Goal: Task Accomplishment & Management: Manage account settings

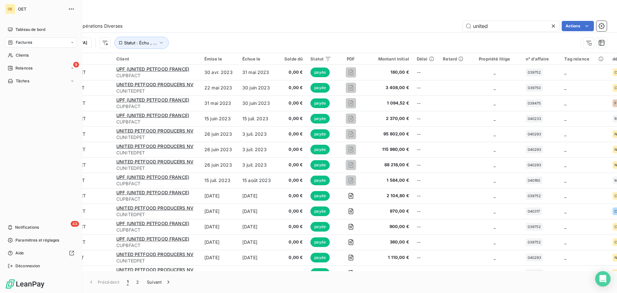
click at [29, 44] on span "Factures" at bounding box center [24, 43] width 16 height 6
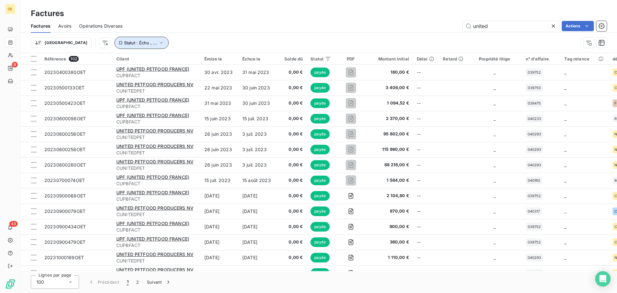
click at [158, 41] on icon "button" at bounding box center [161, 43] width 6 height 6
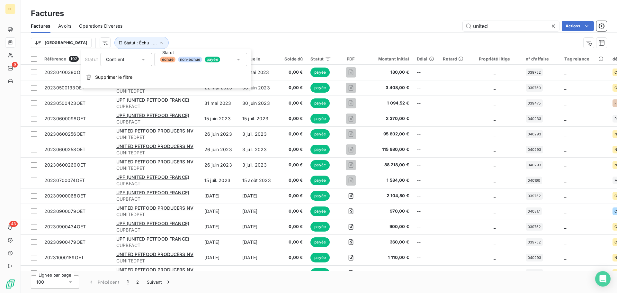
click at [233, 59] on div "échue non-échue payée" at bounding box center [201, 60] width 93 height 14
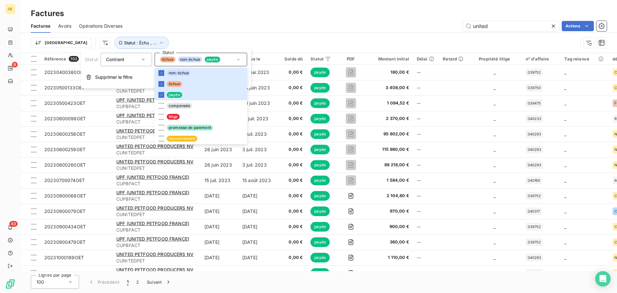
click at [392, 7] on div "Factures Factures Avoirs Opérations Diverses united Actions Trier Statut : Échu…" at bounding box center [319, 26] width 597 height 53
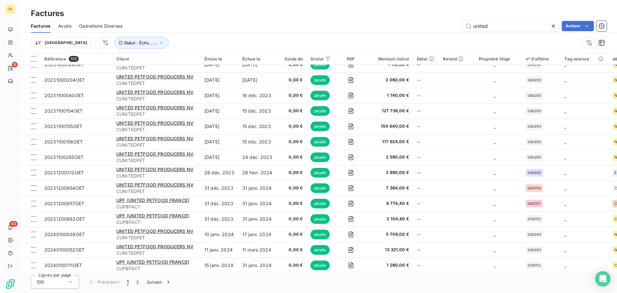
scroll to position [386, 0]
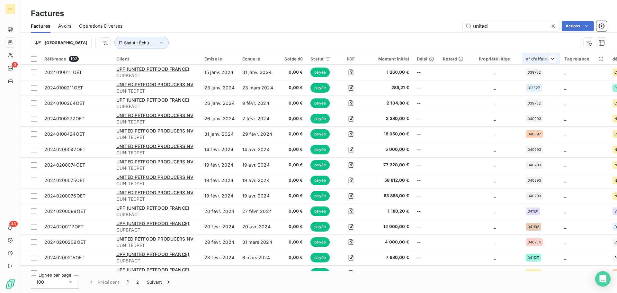
click at [535, 56] on th "n° d'affaire" at bounding box center [541, 59] width 39 height 12
click at [530, 48] on html "OE 9 43 Factures Factures Avoirs Opérations Diverses united Actions Trier Statu…" at bounding box center [308, 146] width 617 height 293
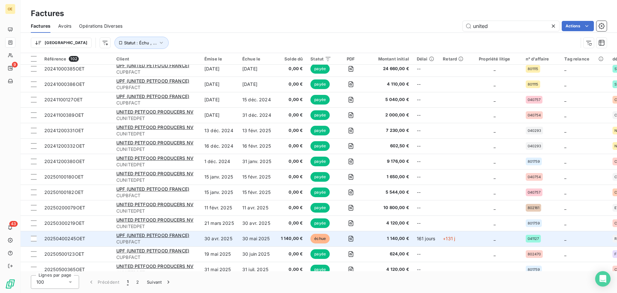
scroll to position [1340, 0]
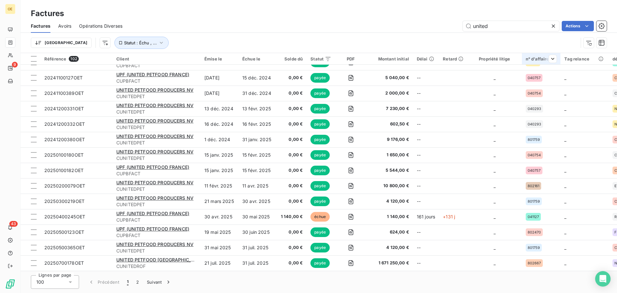
click at [535, 58] on div "n° d'affaire" at bounding box center [541, 58] width 31 height 5
click at [508, 75] on div at bounding box center [500, 76] width 93 height 14
click at [539, 76] on icon at bounding box center [538, 76] width 3 height 2
click at [530, 78] on div at bounding box center [500, 76] width 93 height 14
click at [526, 74] on div at bounding box center [500, 76] width 93 height 14
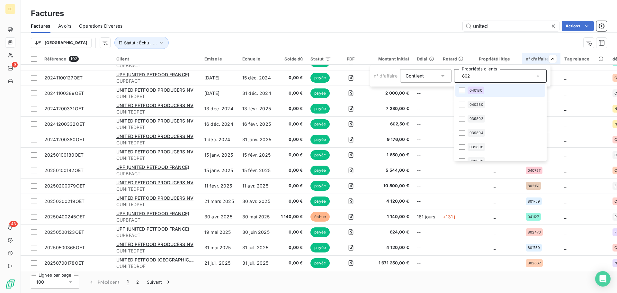
scroll to position [0, 0]
click at [464, 91] on div at bounding box center [463, 92] width 6 height 6
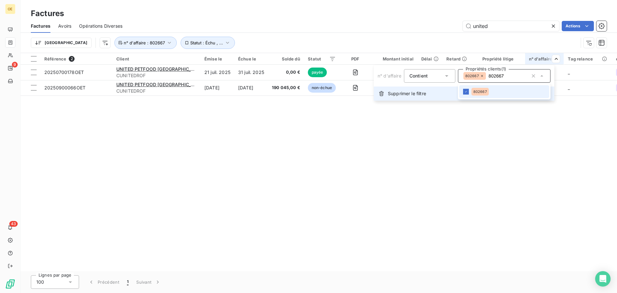
type input "802667"
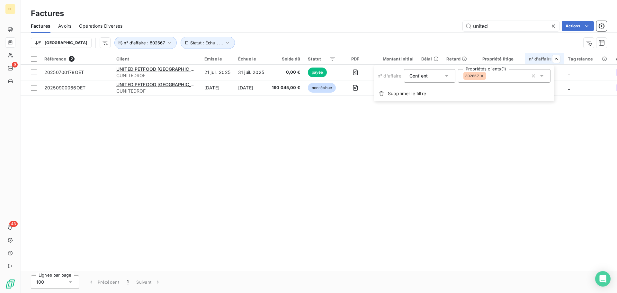
click at [272, 122] on html "OE 9 43 Factures Factures Avoirs Opérations Diverses united Actions Trier Statu…" at bounding box center [308, 146] width 617 height 293
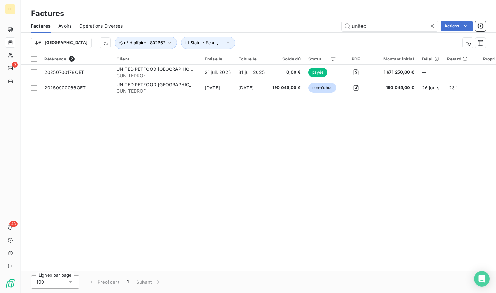
click at [414, 161] on div "Référence 2 Client Émise le Échue le Solde dû Statut PDF Montant initial Délai …" at bounding box center [258, 162] width 475 height 218
